Goal: Find specific page/section: Find specific page/section

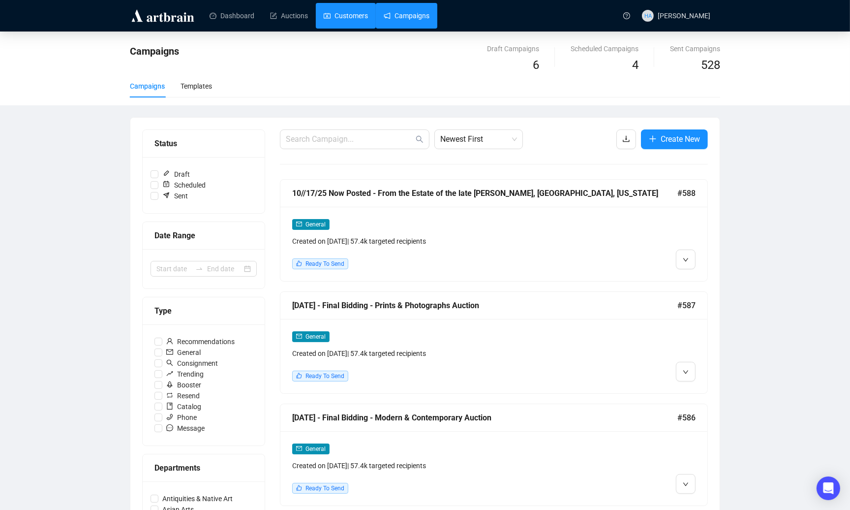
click at [347, 18] on link "Customers" at bounding box center [346, 16] width 44 height 26
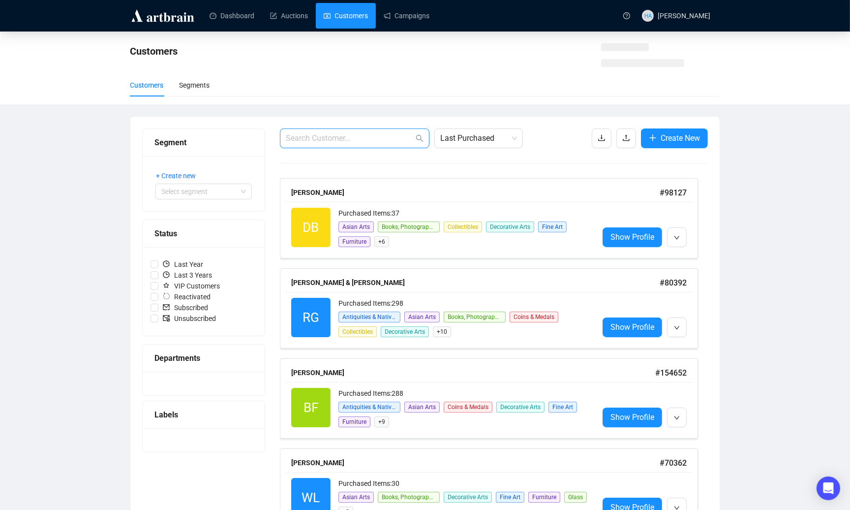
click at [342, 137] on input "text" at bounding box center [350, 138] width 128 height 12
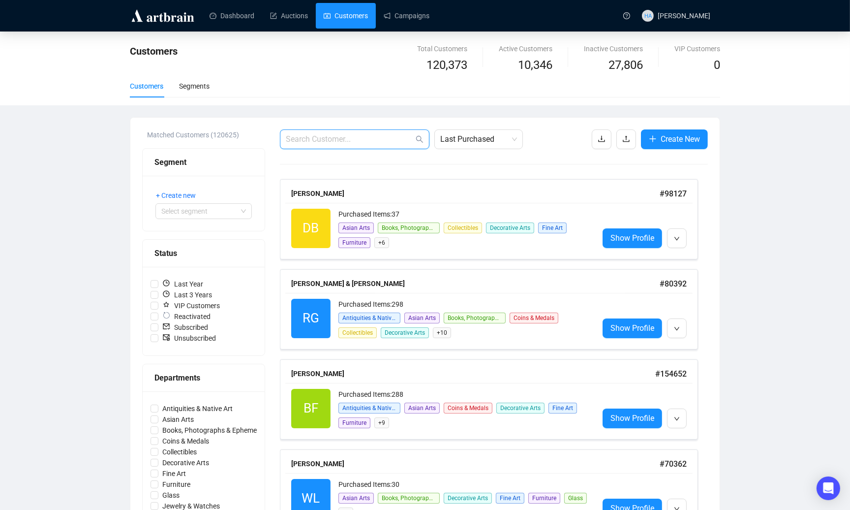
paste input "[EMAIL_ADDRESS][DOMAIN_NAME]"
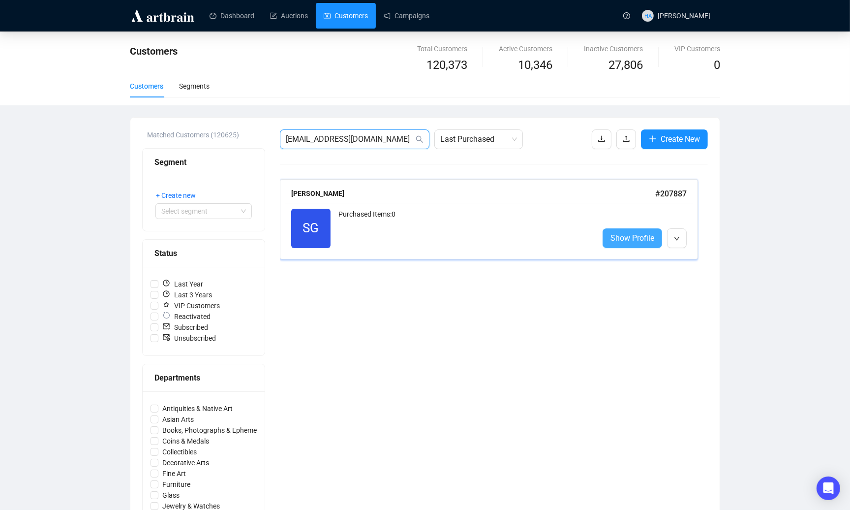
type input "[EMAIL_ADDRESS][DOMAIN_NAME]"
click at [638, 238] on span "Show Profile" at bounding box center [633, 238] width 44 height 12
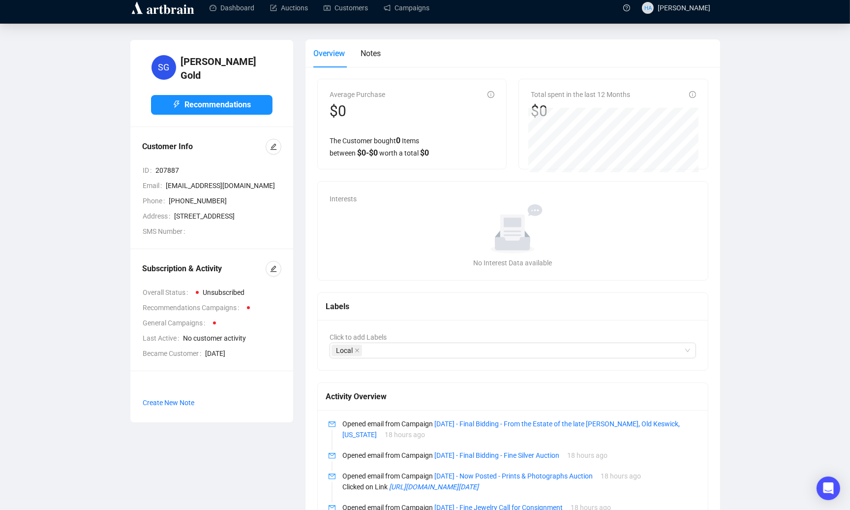
scroll to position [6, 0]
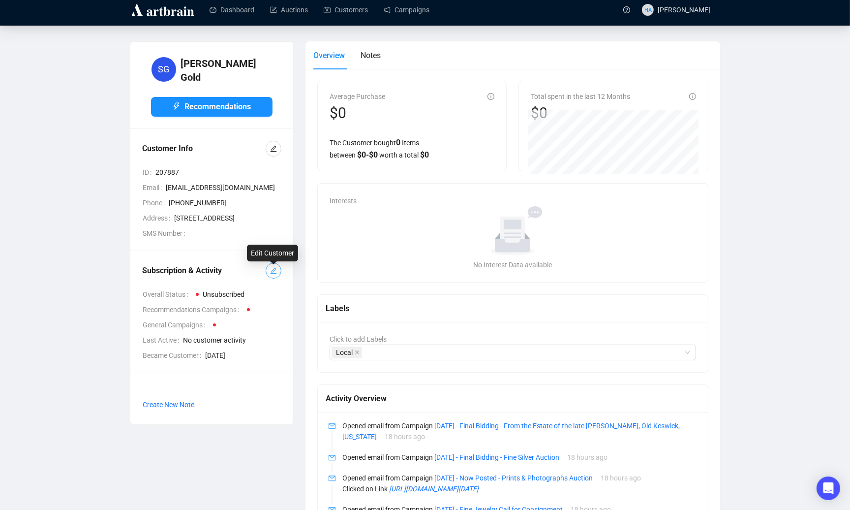
click at [277, 274] on icon "edit" at bounding box center [273, 270] width 7 height 7
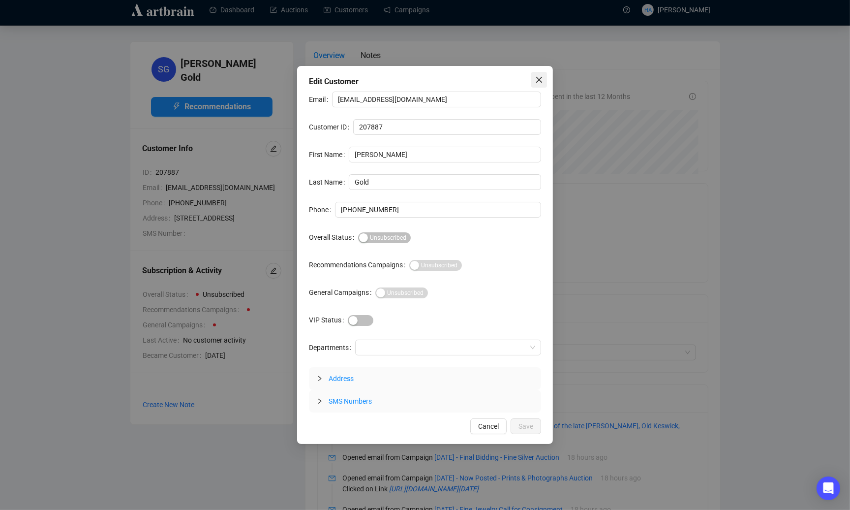
click at [536, 79] on icon "close" at bounding box center [539, 80] width 8 height 8
